Goal: Information Seeking & Learning: Learn about a topic

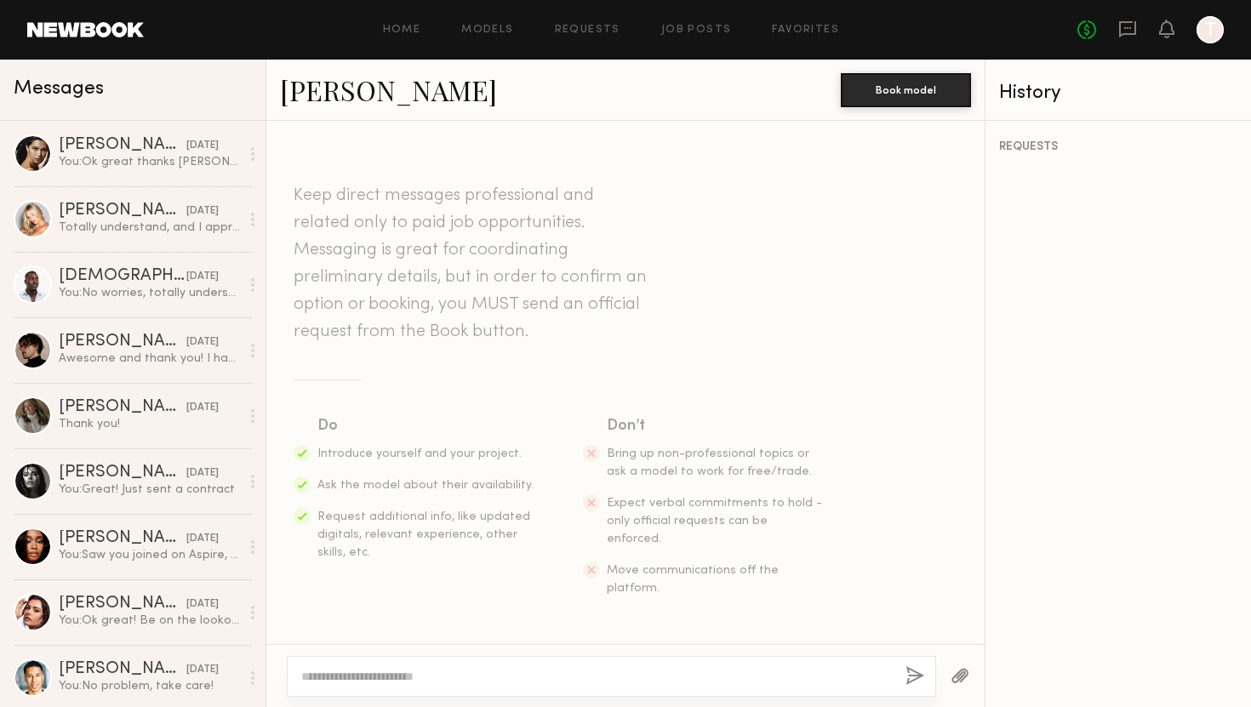
click at [330, 96] on link "[PERSON_NAME]" at bounding box center [388, 89] width 217 height 37
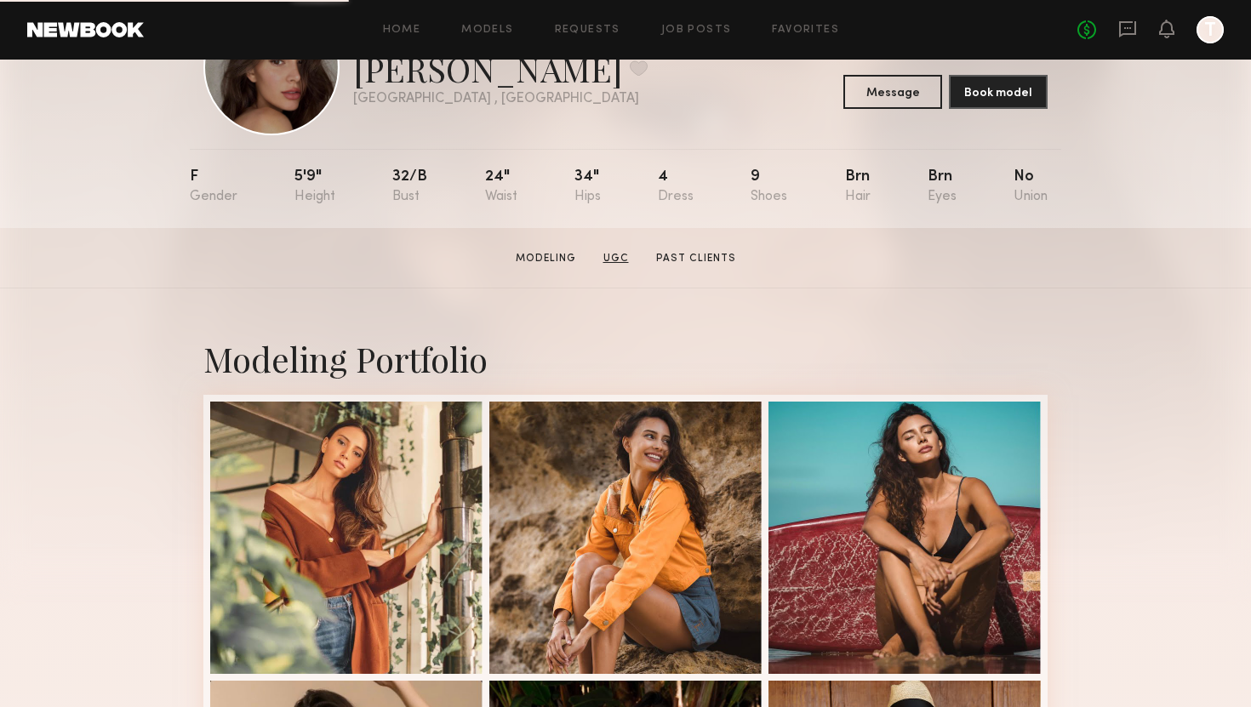
click at [619, 254] on link "UGC" at bounding box center [615, 258] width 39 height 15
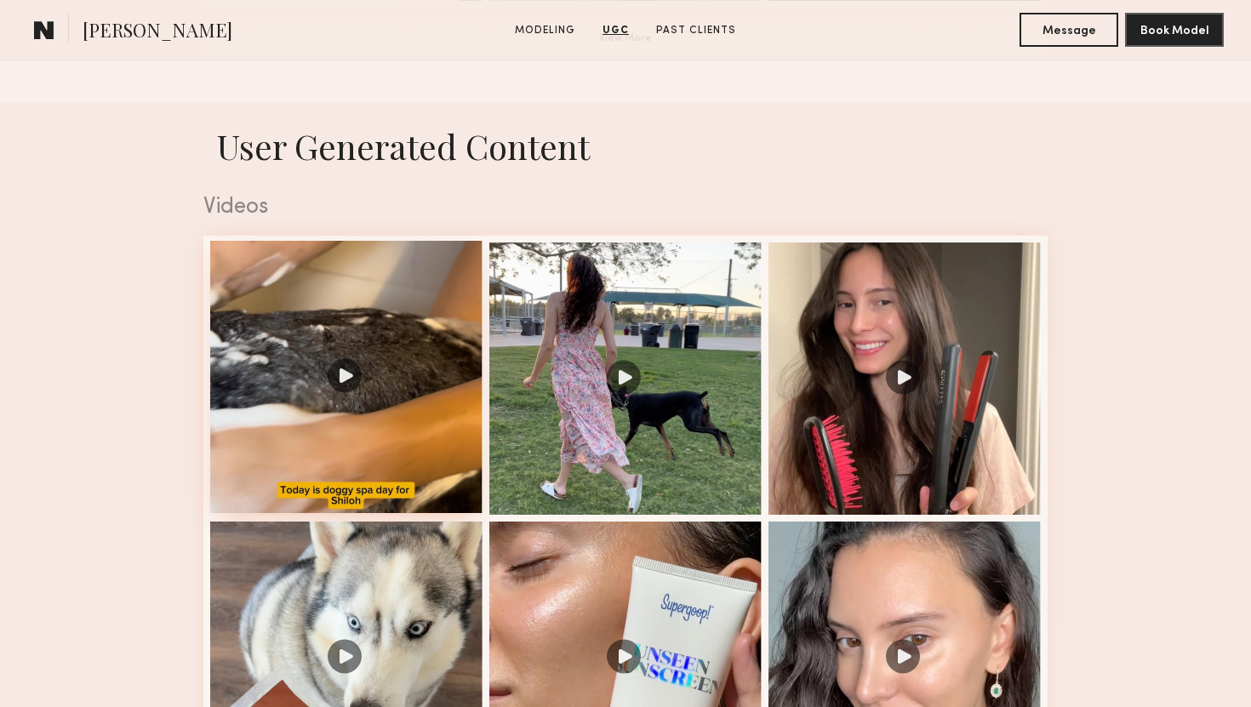
scroll to position [1936, 0]
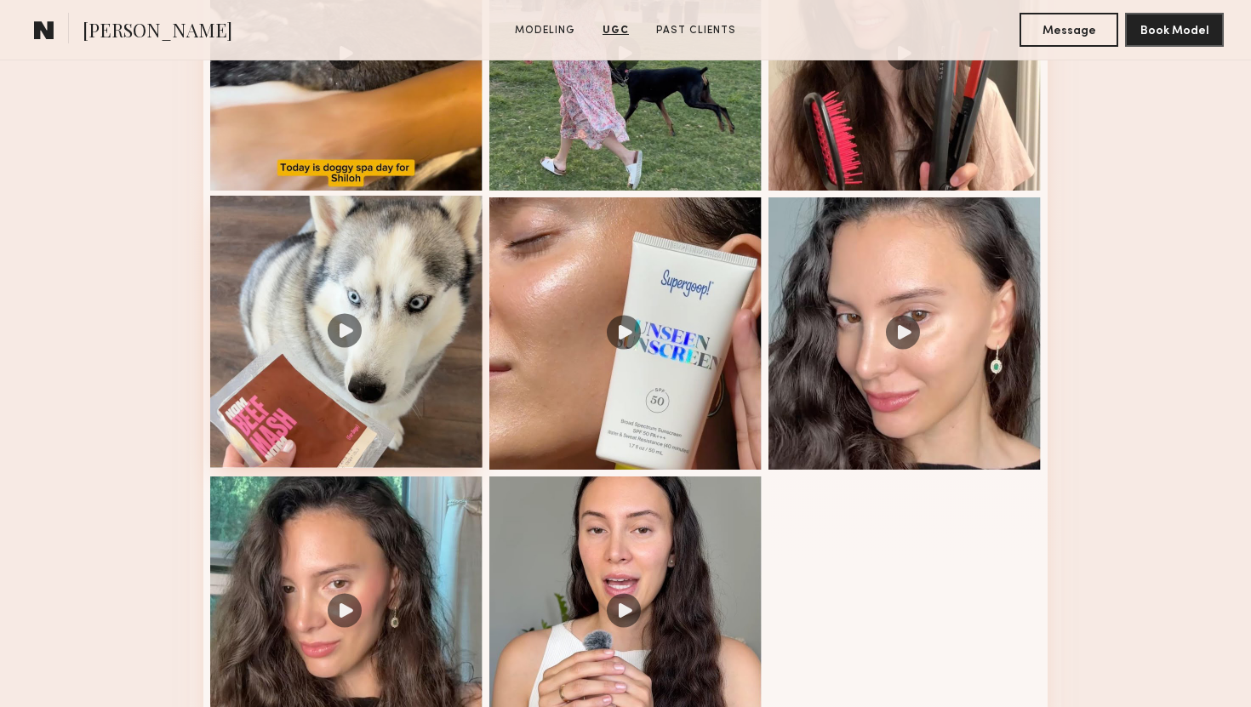
click at [358, 334] on div at bounding box center [346, 332] width 272 height 272
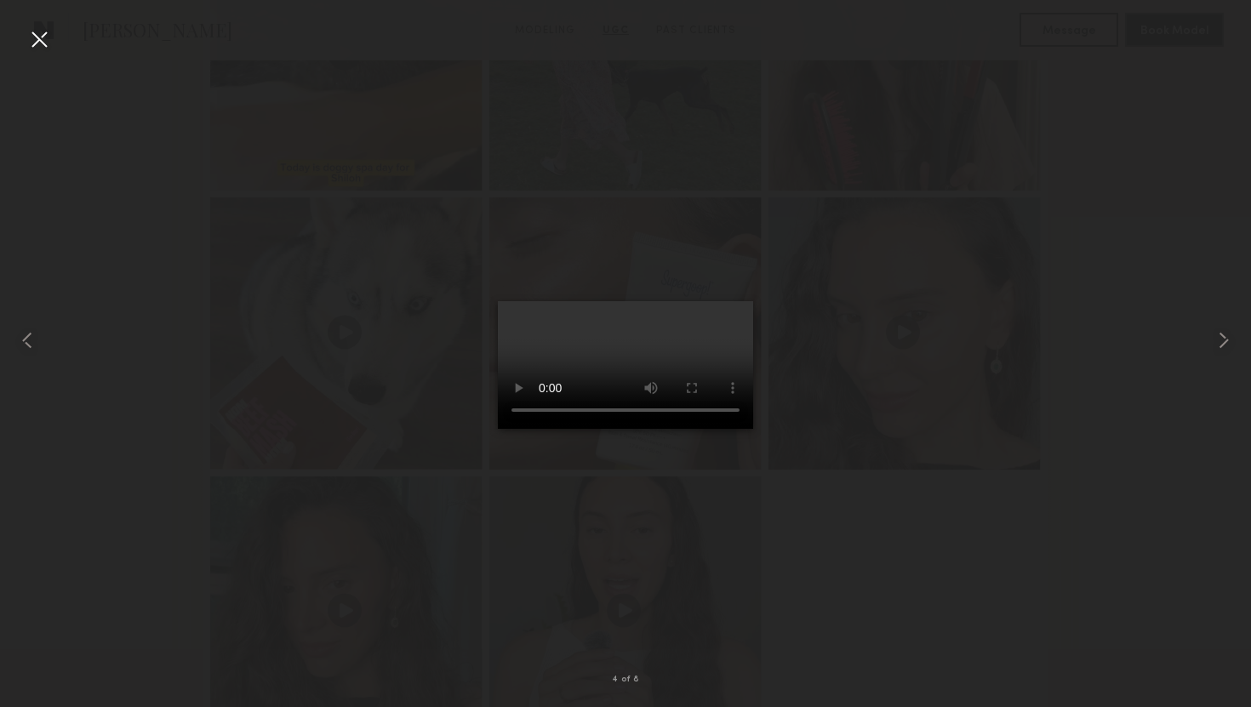
click at [45, 40] on div at bounding box center [39, 39] width 27 height 27
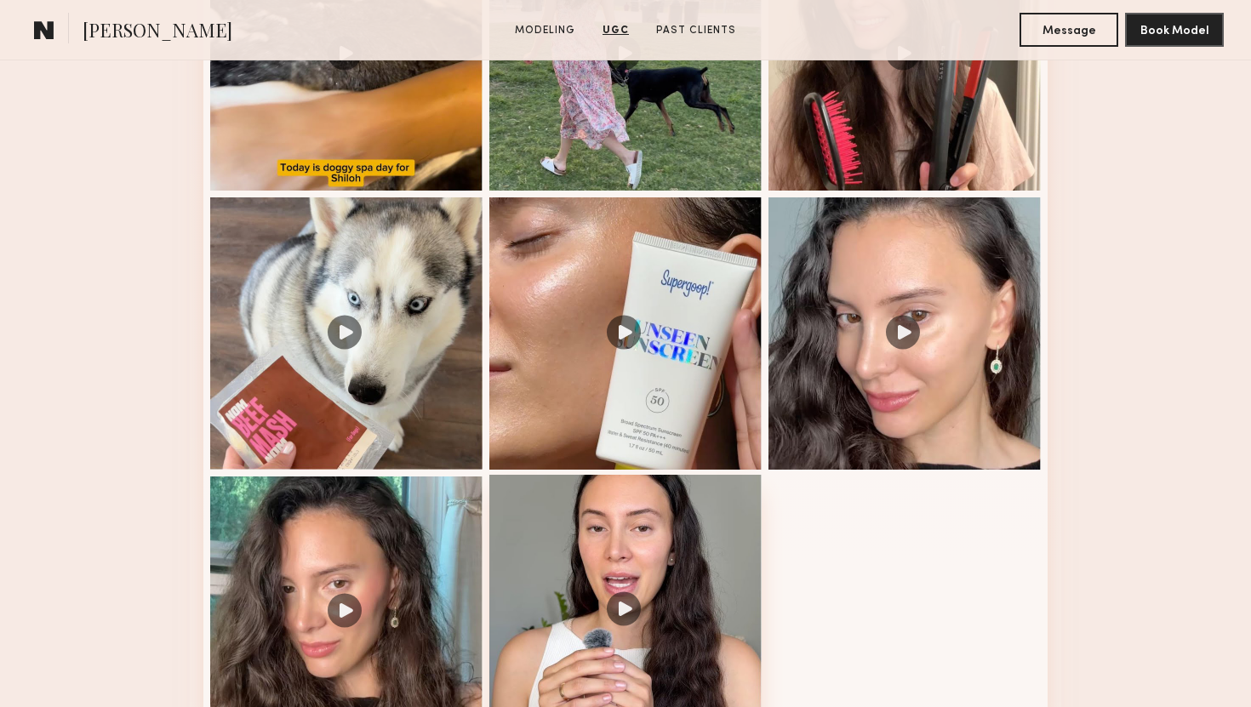
click at [656, 510] on div at bounding box center [625, 611] width 272 height 272
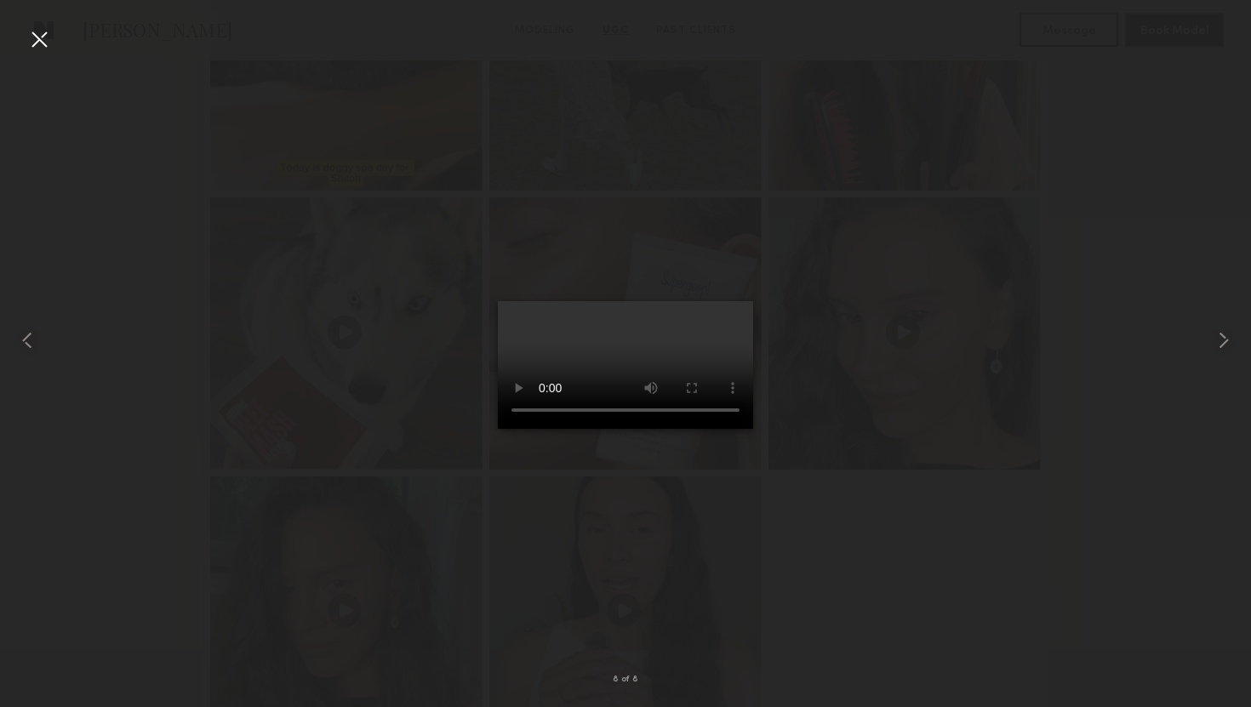
click at [39, 44] on div at bounding box center [39, 39] width 27 height 27
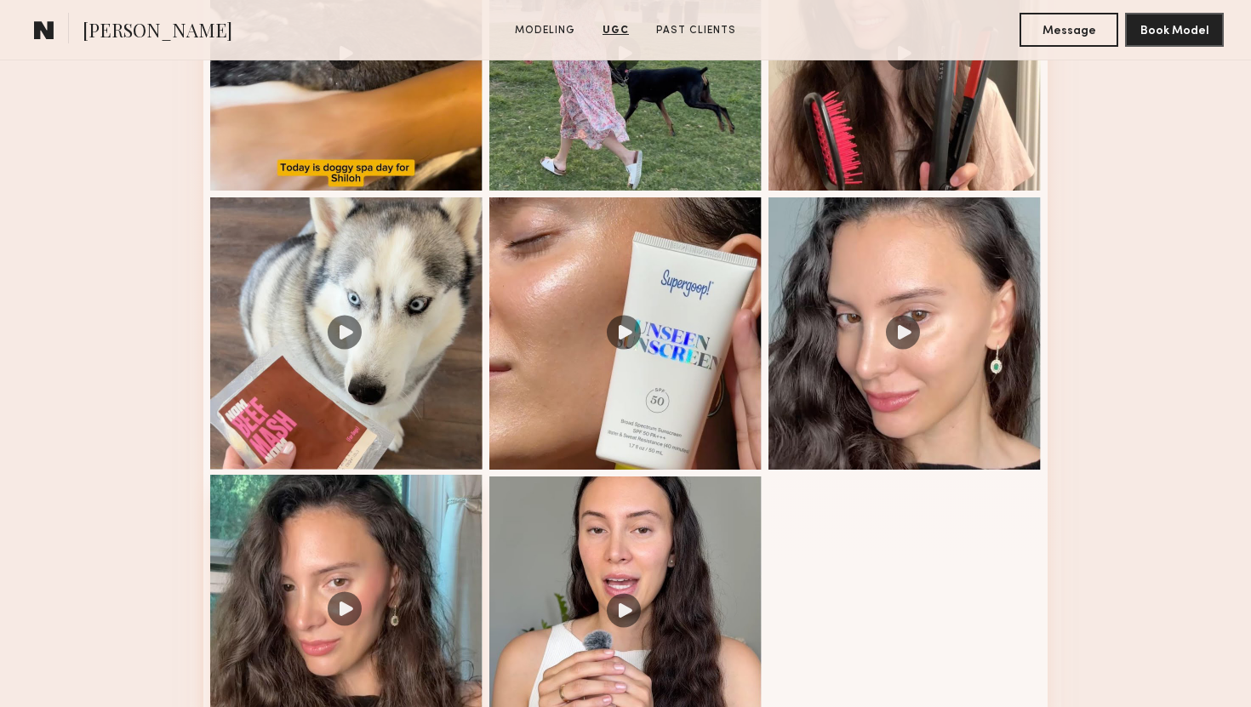
click at [322, 542] on div at bounding box center [346, 611] width 272 height 272
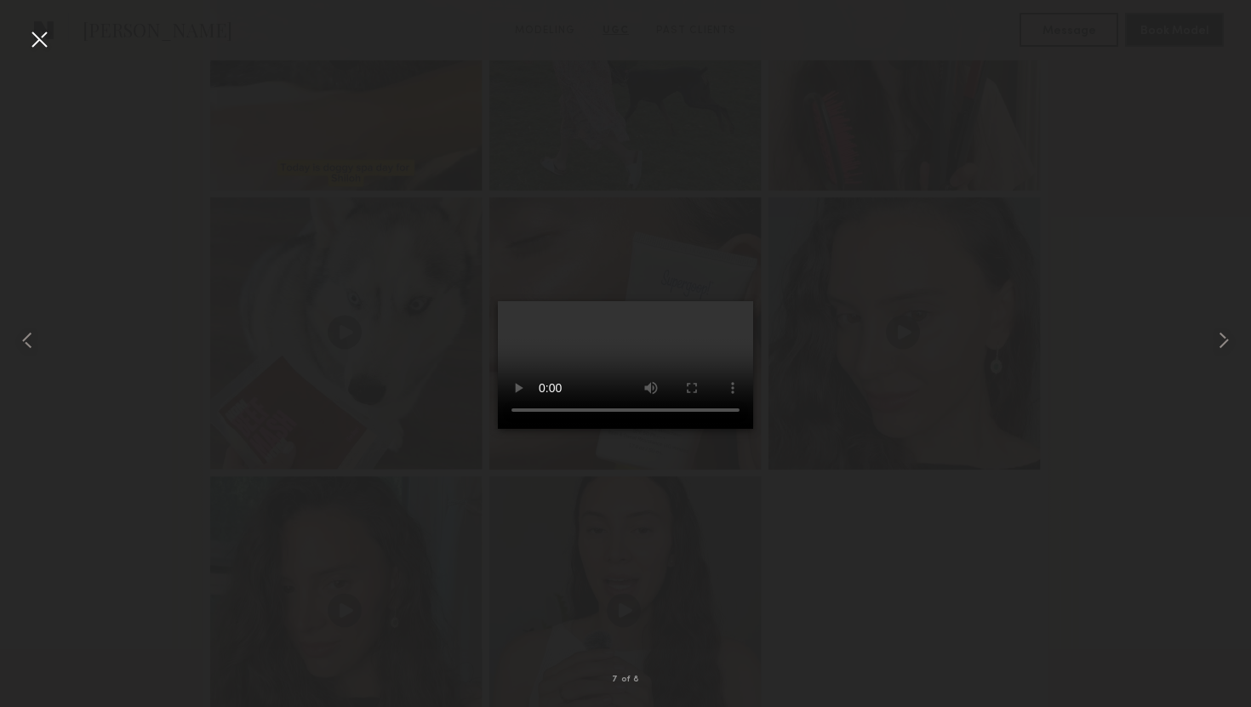
click at [31, 27] on div at bounding box center [39, 39] width 27 height 27
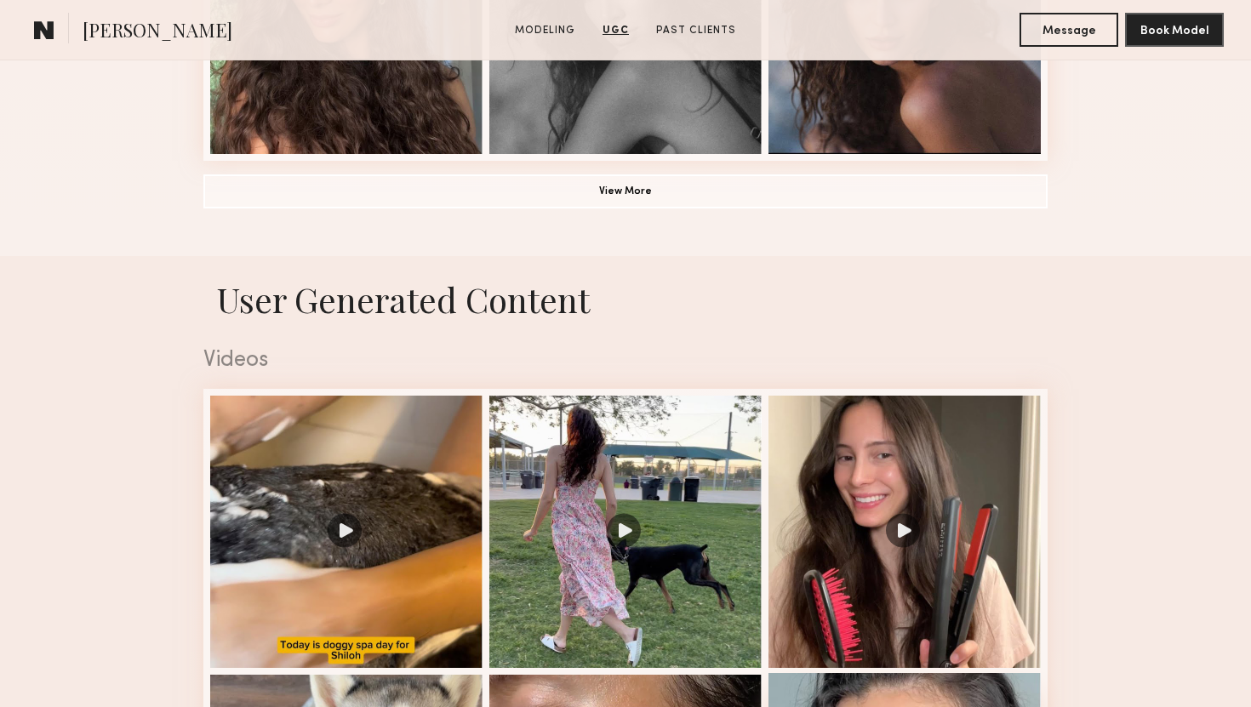
scroll to position [1425, 0]
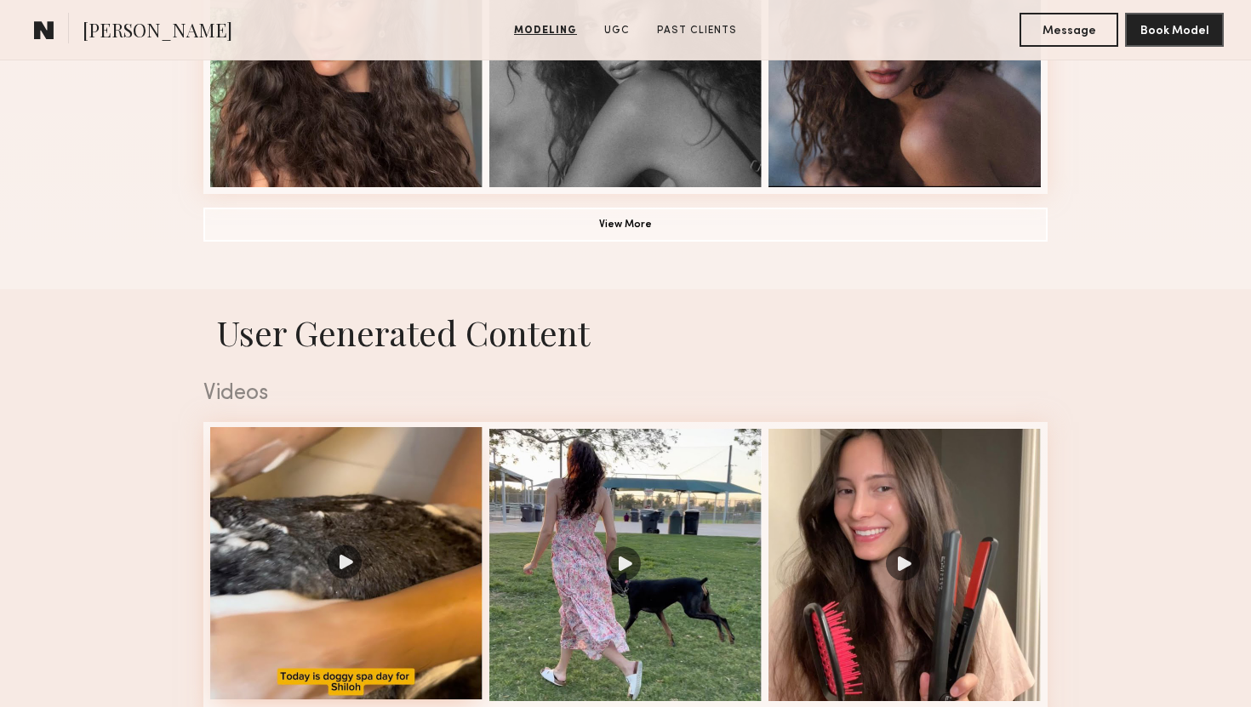
click at [382, 530] on div at bounding box center [346, 563] width 272 height 272
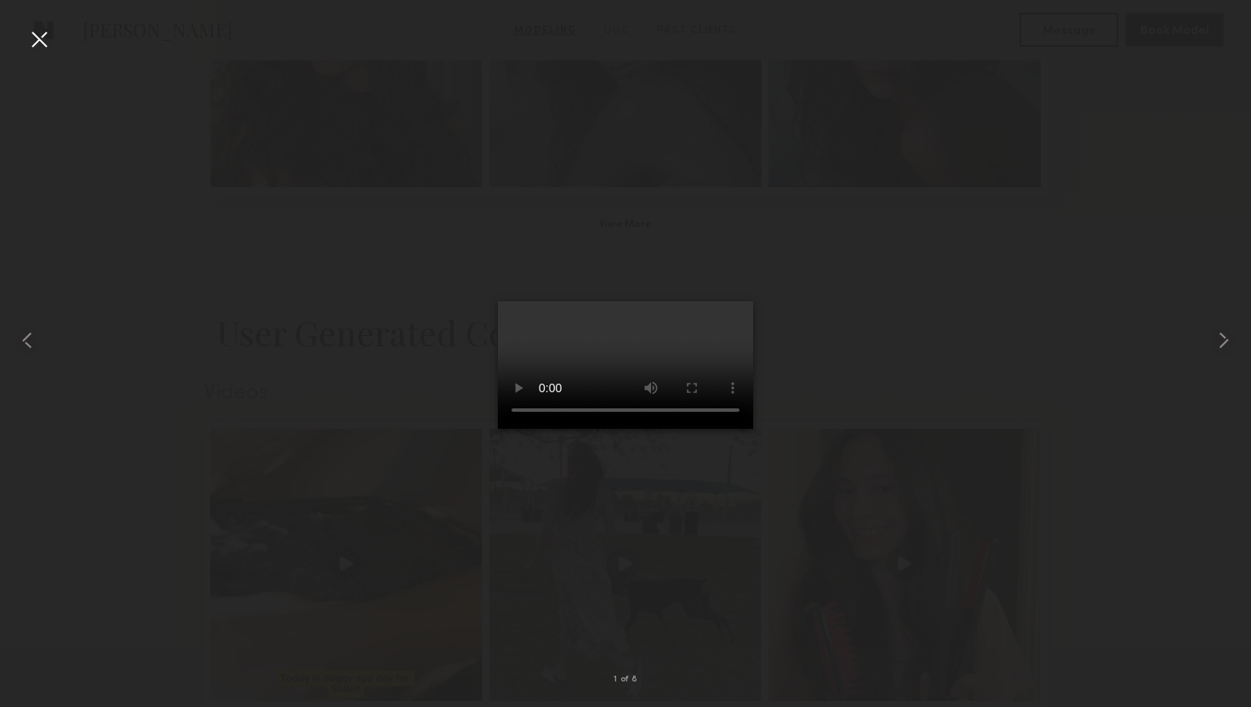
click at [53, 43] on div at bounding box center [625, 339] width 1251 height 625
click at [39, 43] on div at bounding box center [39, 39] width 27 height 27
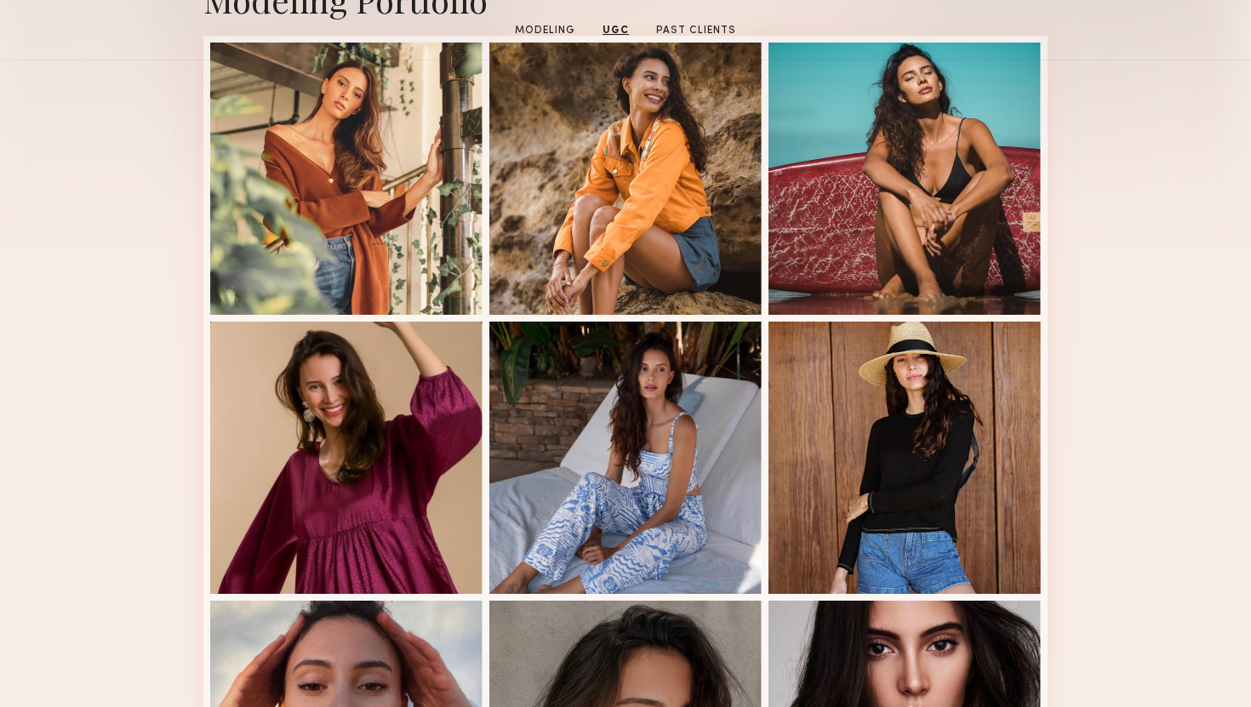
scroll to position [0, 0]
